Goal: Task Accomplishment & Management: Manage account settings

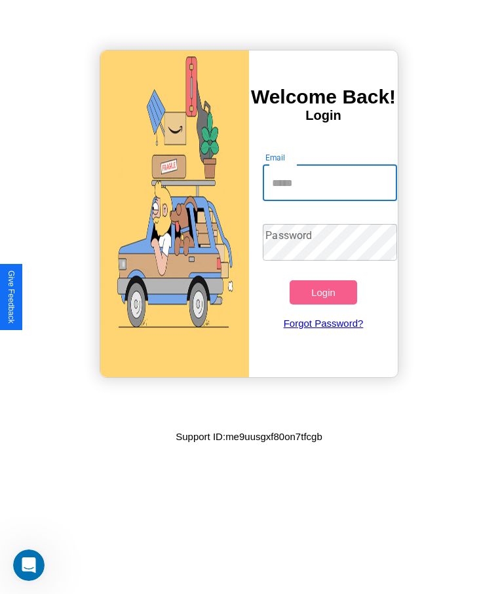
click at [329, 183] on input "Email" at bounding box center [330, 182] width 134 height 37
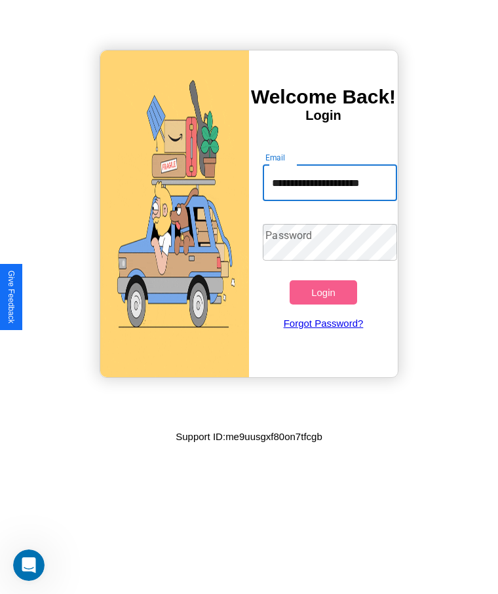
scroll to position [0, 13]
type input "**********"
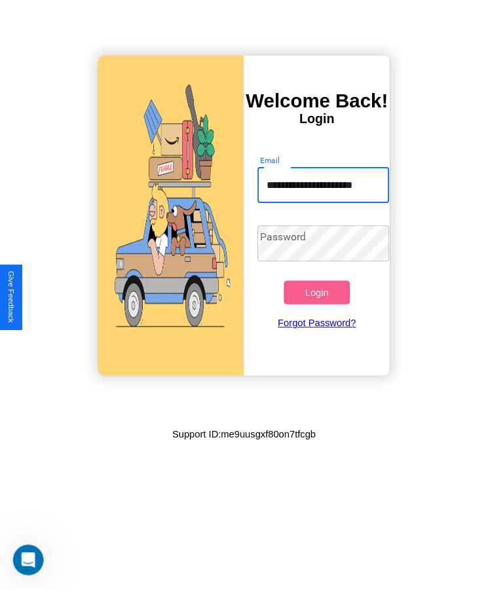
scroll to position [0, 0]
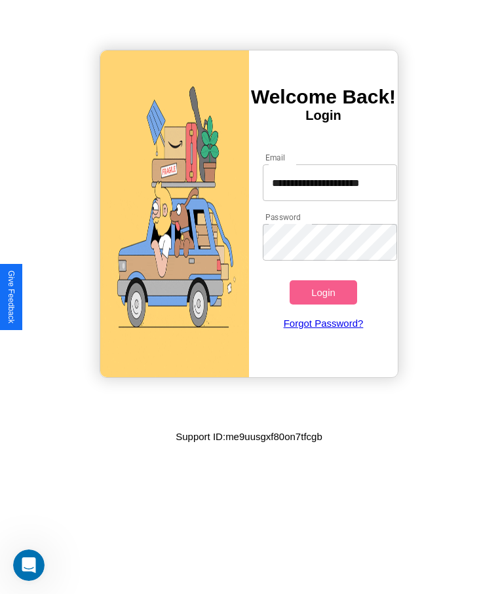
click at [323, 292] on button "Login" at bounding box center [322, 292] width 67 height 24
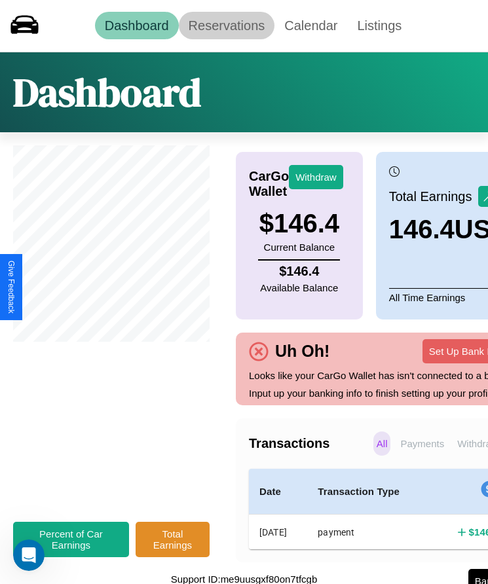
click at [226, 26] on link "Reservations" at bounding box center [227, 26] width 96 height 28
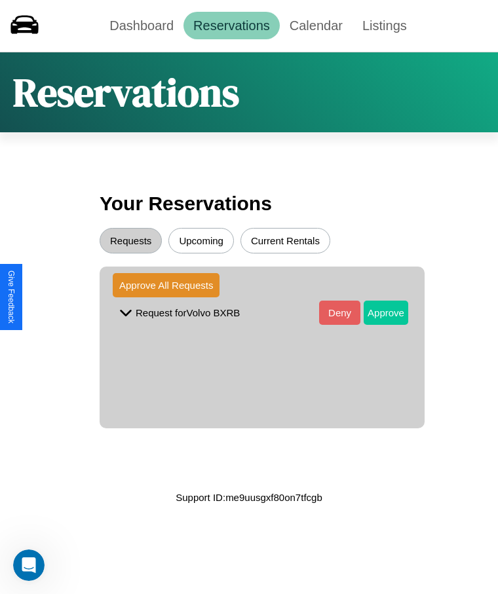
click at [376, 312] on button "Approve" at bounding box center [385, 313] width 45 height 24
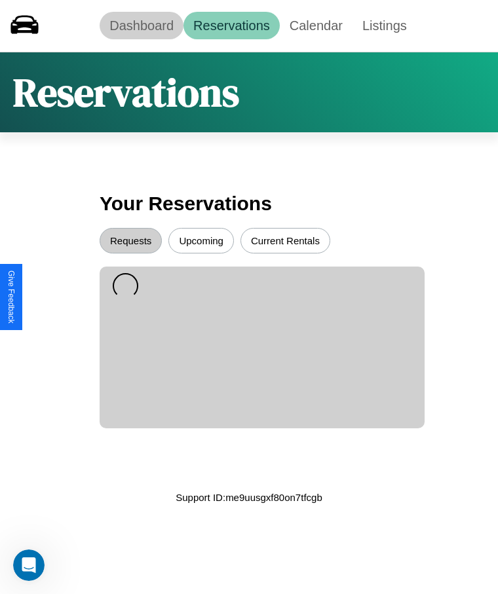
click at [141, 26] on link "Dashboard" at bounding box center [142, 26] width 84 height 28
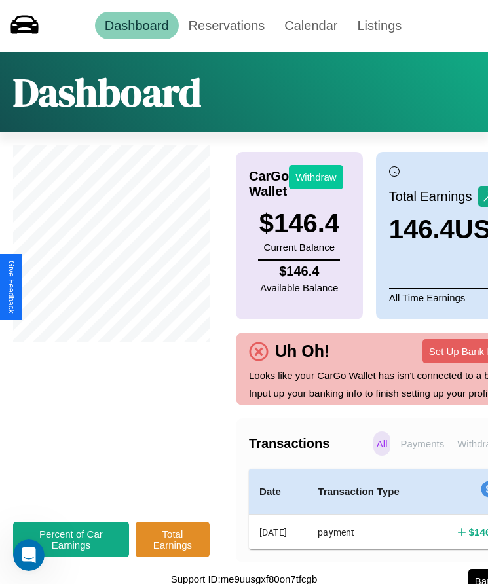
click at [316, 177] on button "Withdraw" at bounding box center [316, 177] width 54 height 24
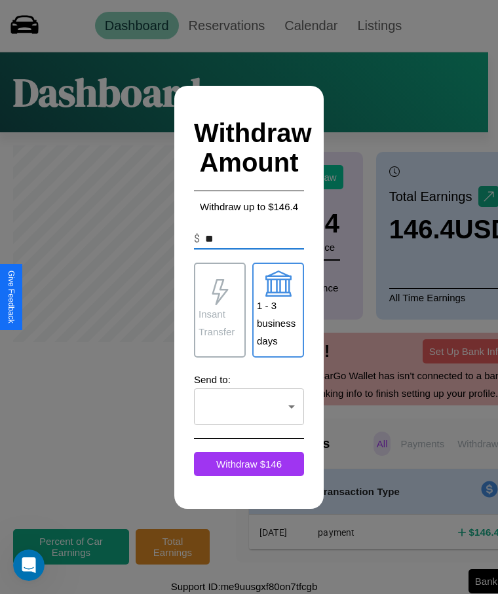
type input "*"
type input "***"
click at [219, 310] on p "Insant Transfer" at bounding box center [219, 322] width 43 height 35
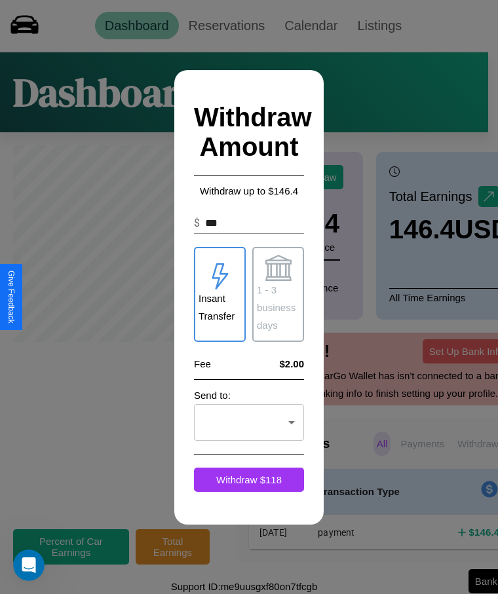
click at [278, 294] on p "1 - 3 business days" at bounding box center [278, 307] width 43 height 53
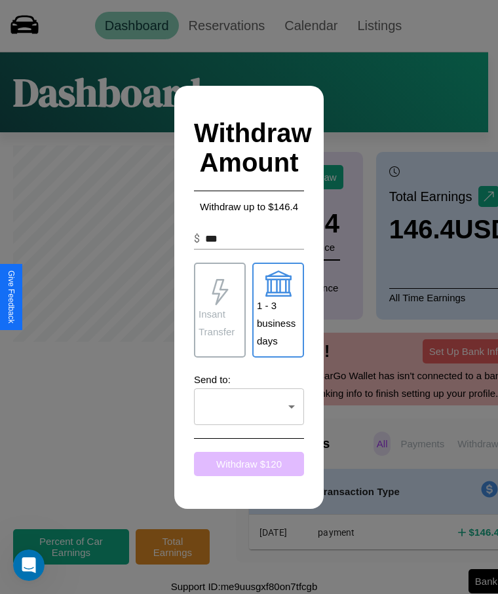
click at [249, 464] on button "Withdraw $ 120" at bounding box center [249, 464] width 110 height 24
